Goal: Information Seeking & Learning: Learn about a topic

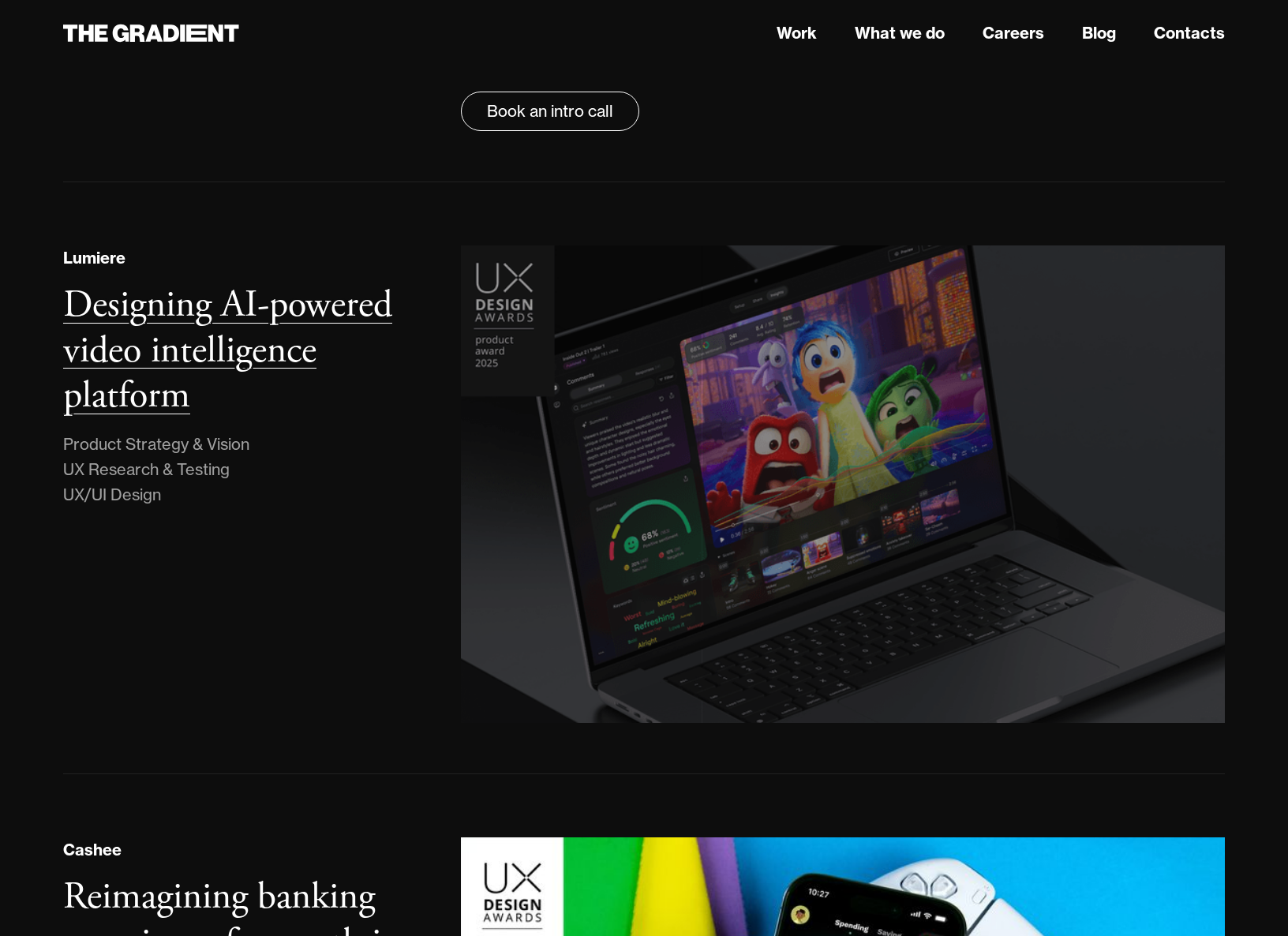
scroll to position [222, 0]
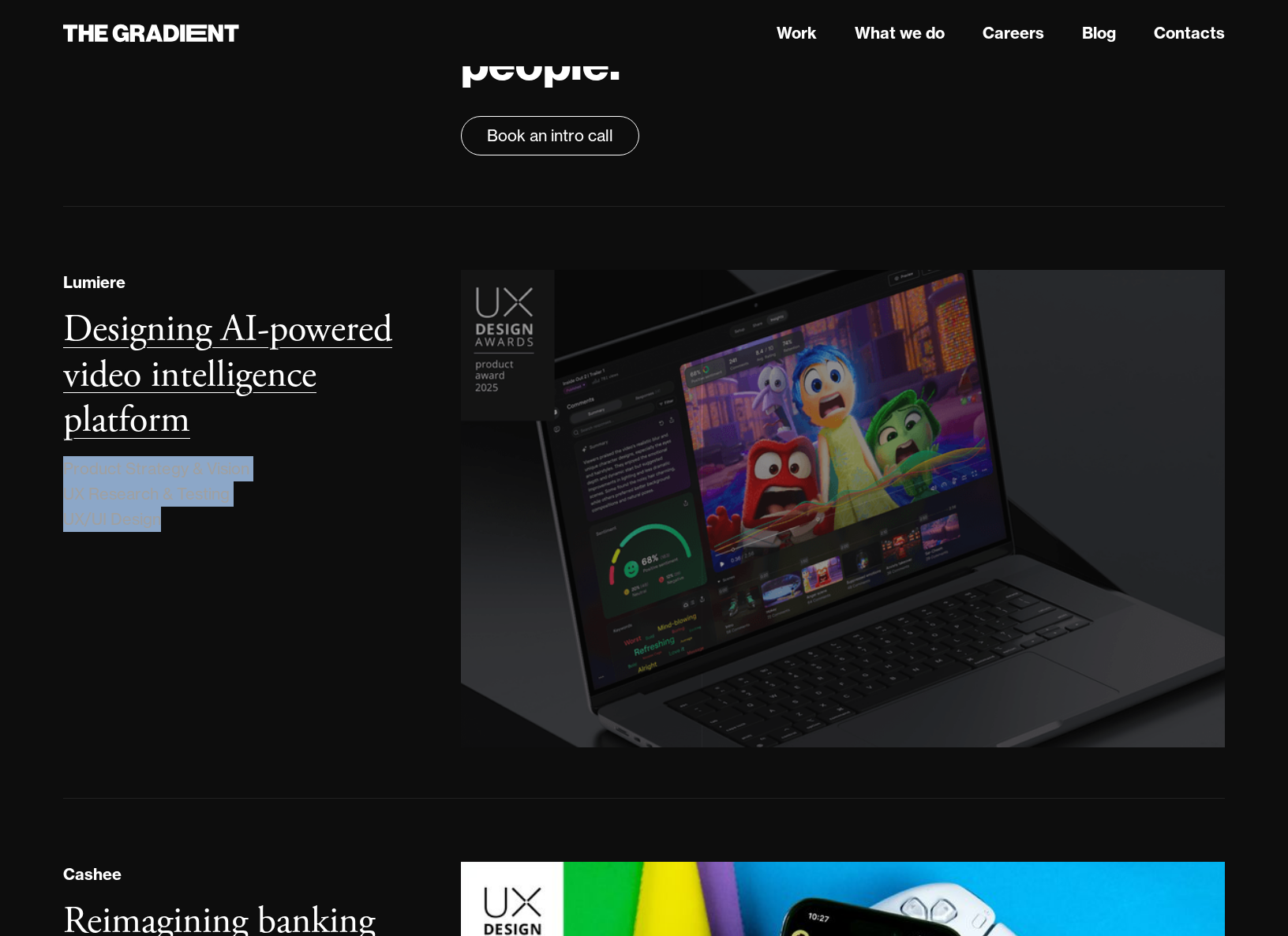
drag, startPoint x: 59, startPoint y: 464, endPoint x: 169, endPoint y: 512, distance: 120.0
copy div "Product Strategy & Vision UX Research & Testing UX/UI Design"
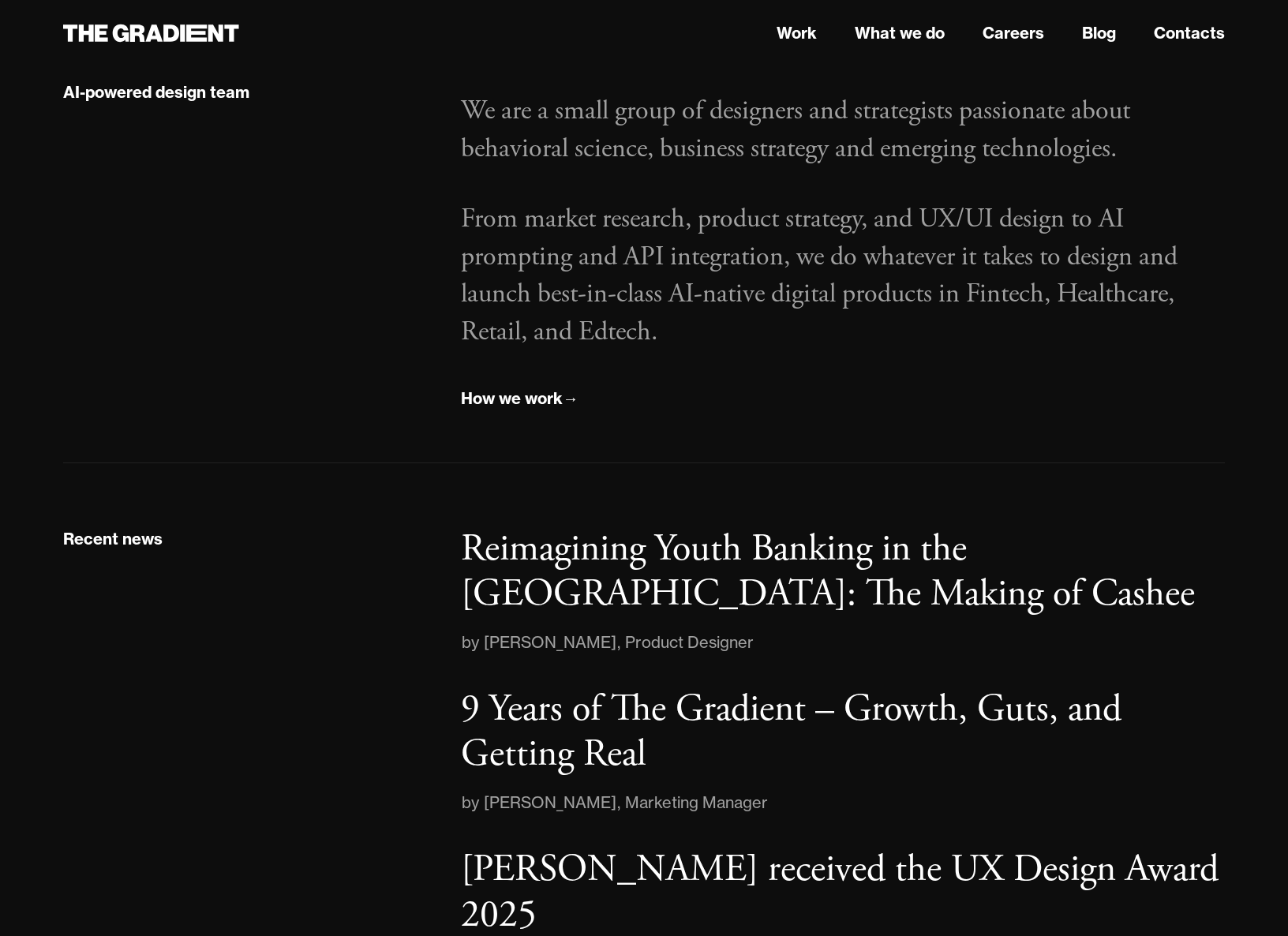
scroll to position [1907, 0]
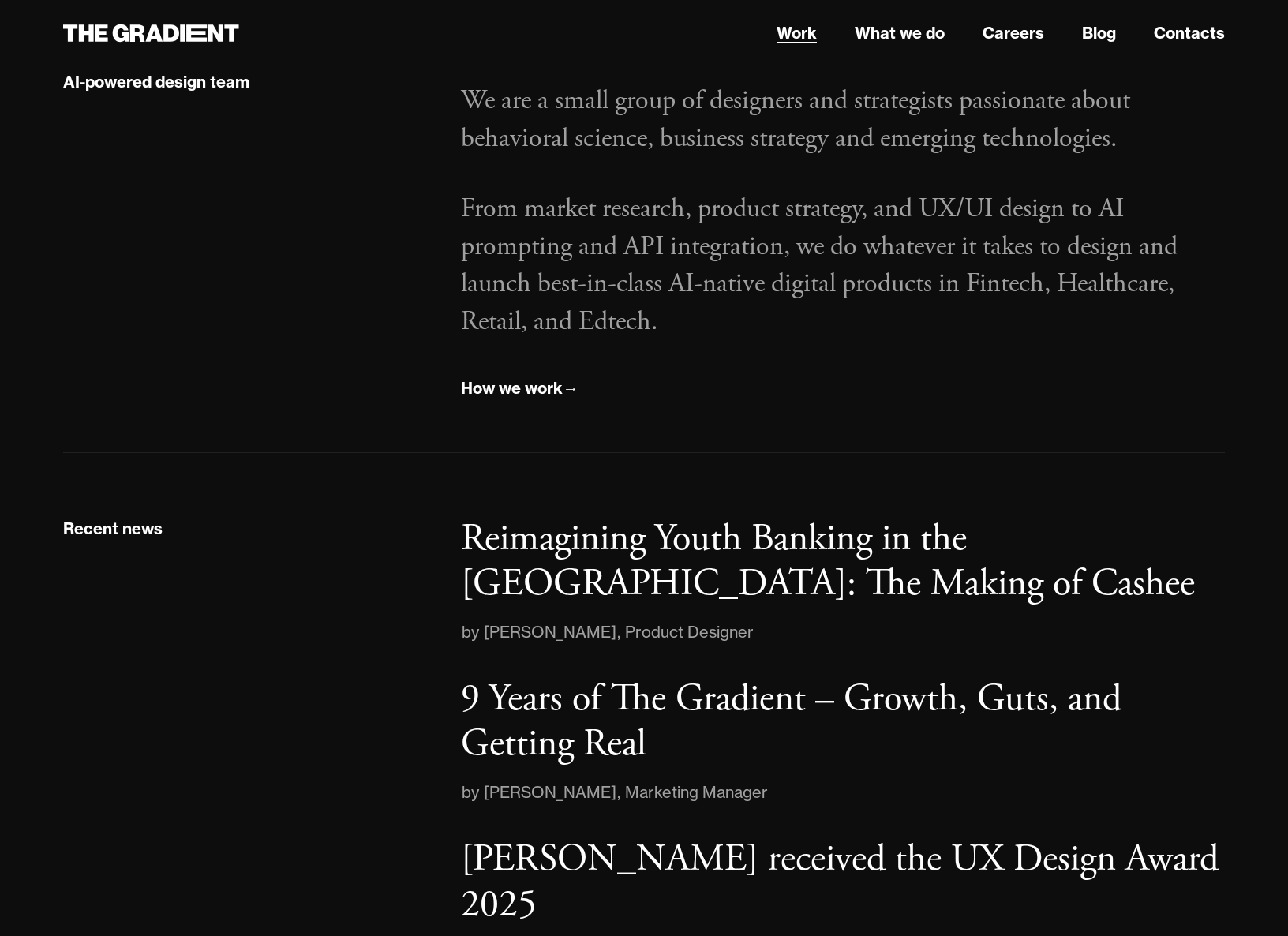
click at [803, 37] on link "Work" at bounding box center [797, 34] width 40 height 24
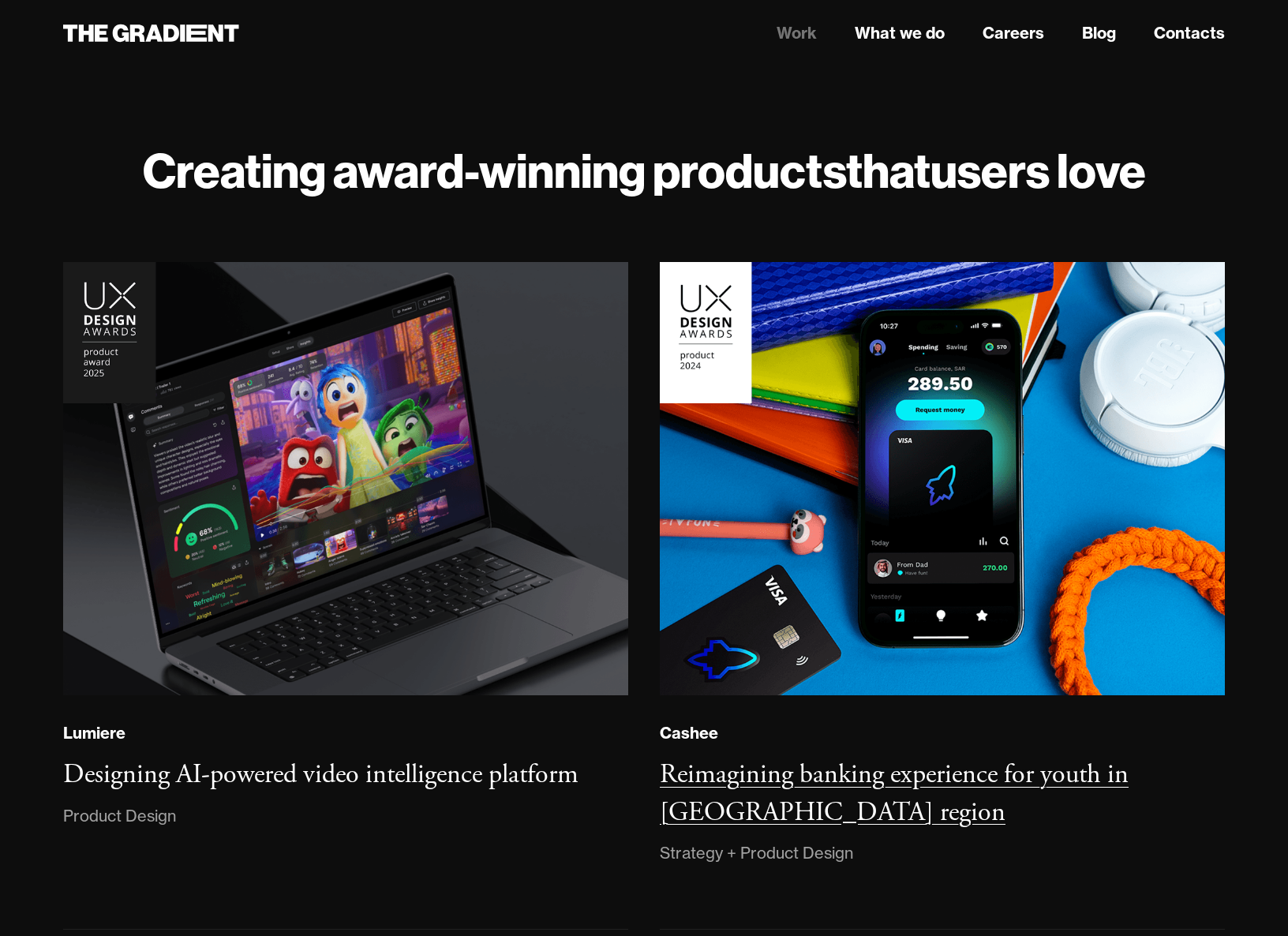
click at [815, 781] on h3 "Reimagining banking experience for youth in MENA region" at bounding box center [894, 793] width 469 height 72
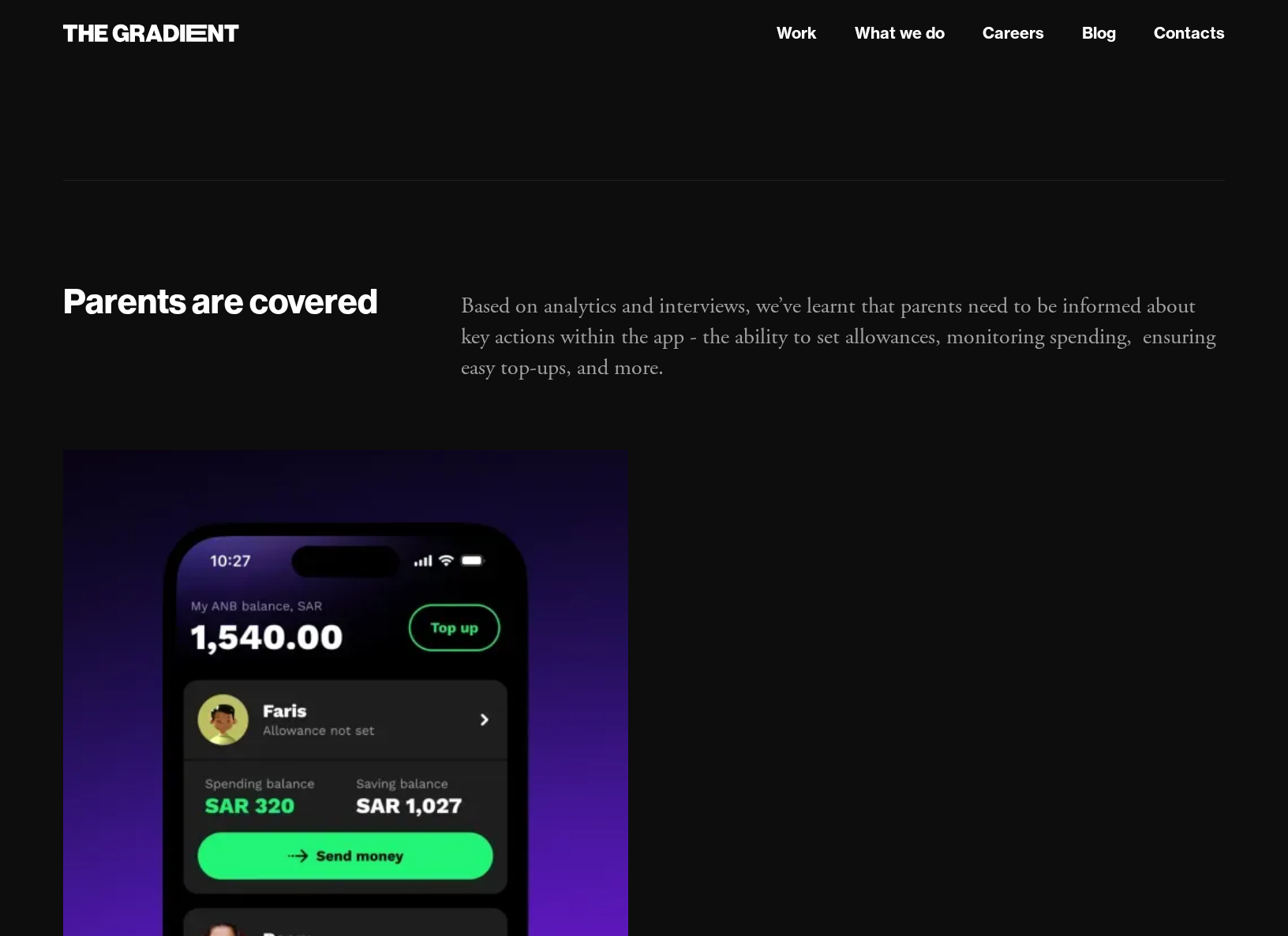
scroll to position [12329, 0]
